Goal: Find specific page/section: Find specific page/section

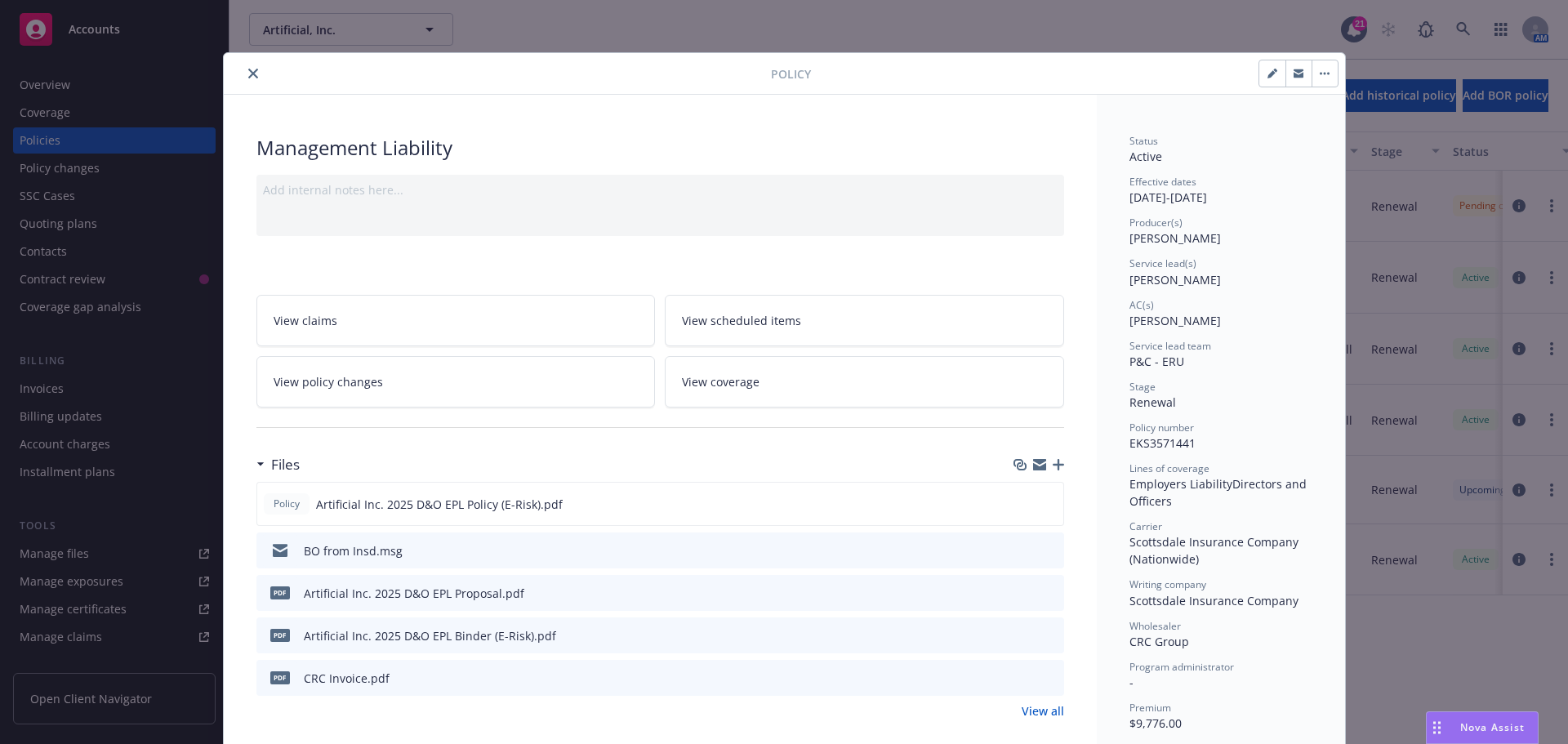
click at [251, 76] on button "close" at bounding box center [253, 73] width 19 height 19
